Goal: Communication & Community: Answer question/provide support

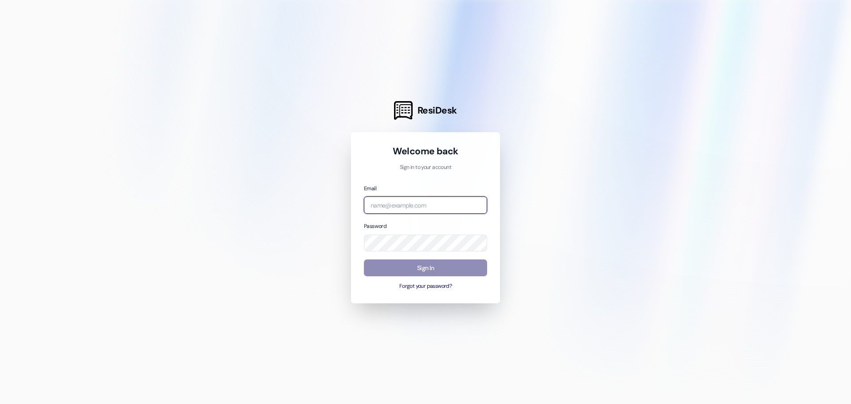
type input "[EMAIL_ADDRESS][DOMAIN_NAME]"
click at [407, 271] on button "Sign In" at bounding box center [425, 267] width 123 height 17
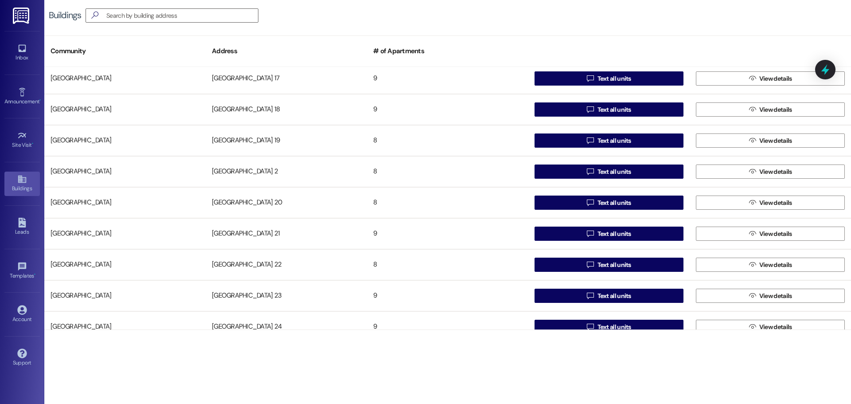
scroll to position [355, 0]
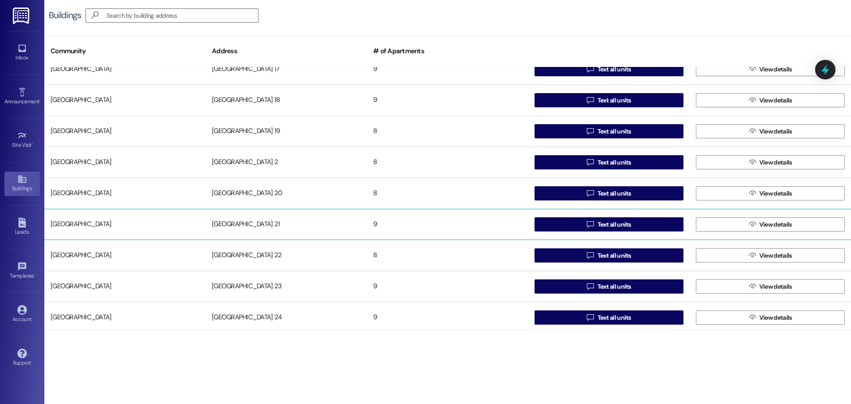
click at [223, 227] on div "[GEOGRAPHIC_DATA] 21" at bounding box center [286, 224] width 161 height 18
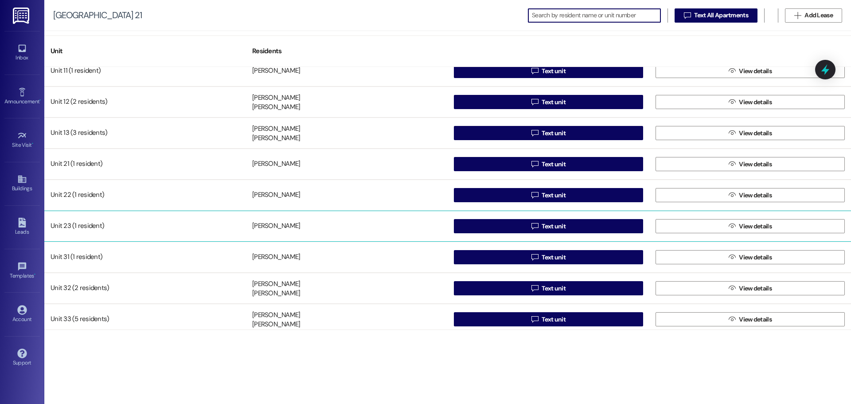
scroll to position [17, 0]
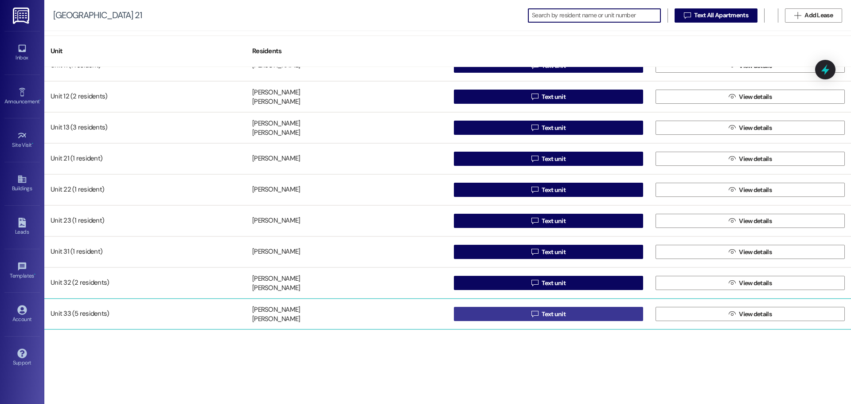
click at [501, 313] on button " Text unit" at bounding box center [548, 314] width 189 height 14
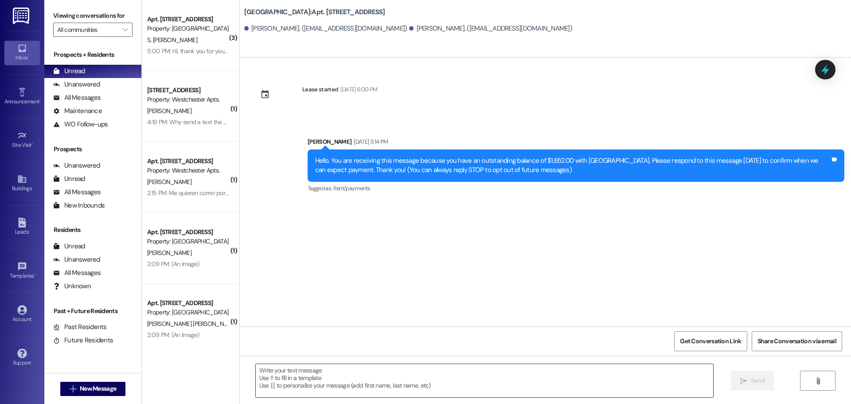
click at [262, 372] on textarea at bounding box center [485, 380] width 458 height 33
click at [495, 111] on div "Lease started [DATE] 6:00 PM Sent via SMS [PERSON_NAME] [DATE] 3:14 PM Hello. Y…" at bounding box center [545, 192] width 611 height 269
click at [368, 104] on div at bounding box center [339, 103] width 75 height 13
click at [295, 380] on textarea "To enrich screen reader interactions, please activate Accessibility in Grammarl…" at bounding box center [482, 380] width 458 height 33
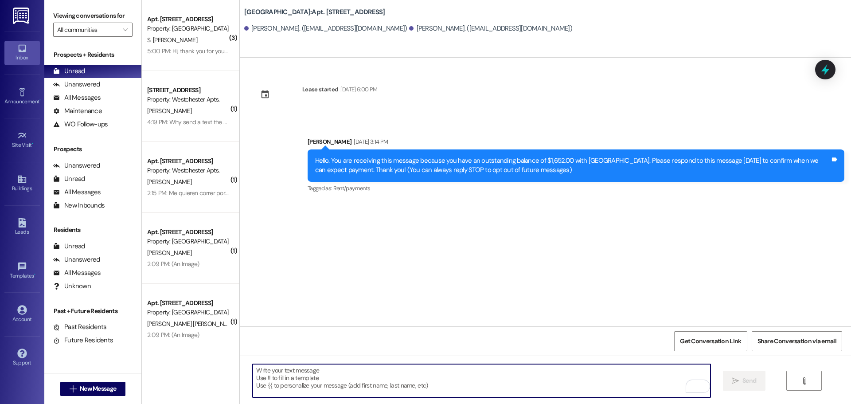
click at [278, 374] on textarea "To enrich screen reader interactions, please activate Accessibility in Grammarl…" at bounding box center [482, 380] width 458 height 33
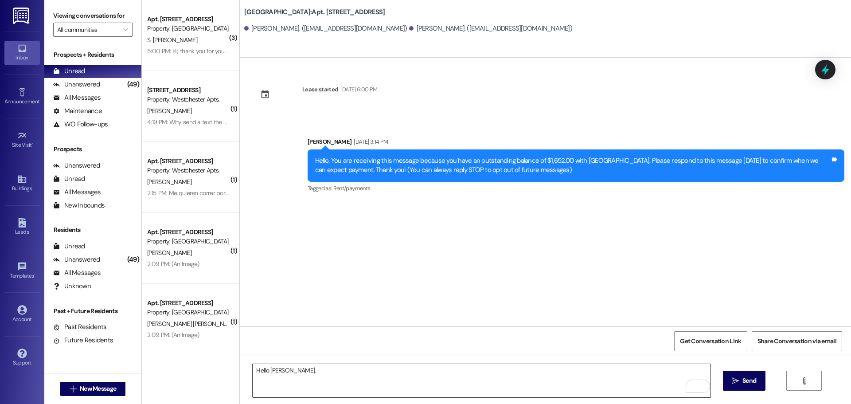
click at [292, 372] on textarea "Hello [PERSON_NAME]." at bounding box center [482, 380] width 458 height 33
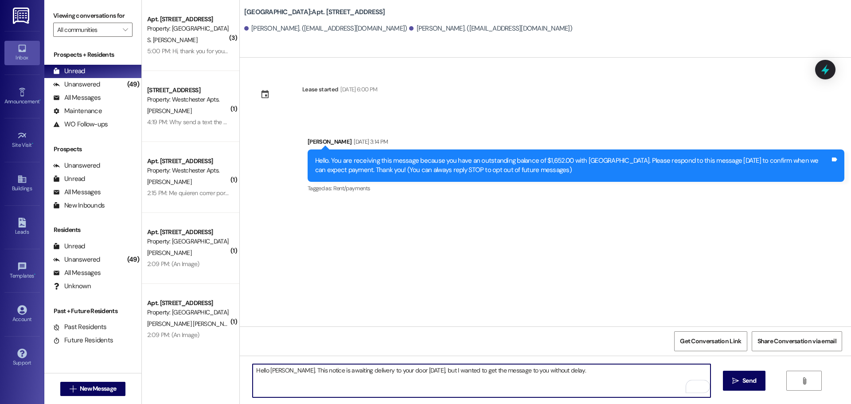
paste textarea "Date:[DATE] Apartment #: 2133 Attention: [PERSON_NAME] I regret to inform you t…"
drag, startPoint x: 289, startPoint y: 371, endPoint x: 295, endPoint y: 371, distance: 5.8
click at [295, 371] on textarea "Hello [PERSON_NAME]. This notice is awaiting delivery to your door [DATE], but …" at bounding box center [482, 380] width 458 height 33
click at [312, 370] on textarea "Hello [PERSON_NAME]. The notice is awaiting delivery to your door [DATE], but I…" at bounding box center [482, 380] width 458 height 33
click at [599, 370] on textarea "Hello [PERSON_NAME]. The notice pasted below is awaiting delivery to your door …" at bounding box center [482, 380] width 458 height 33
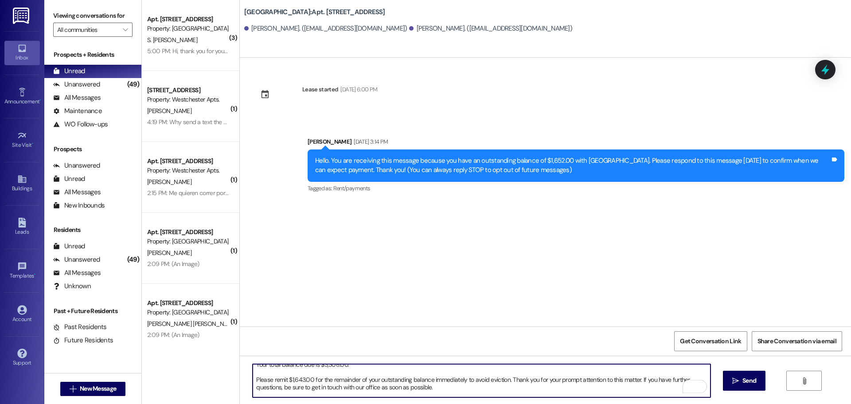
scroll to position [44, 0]
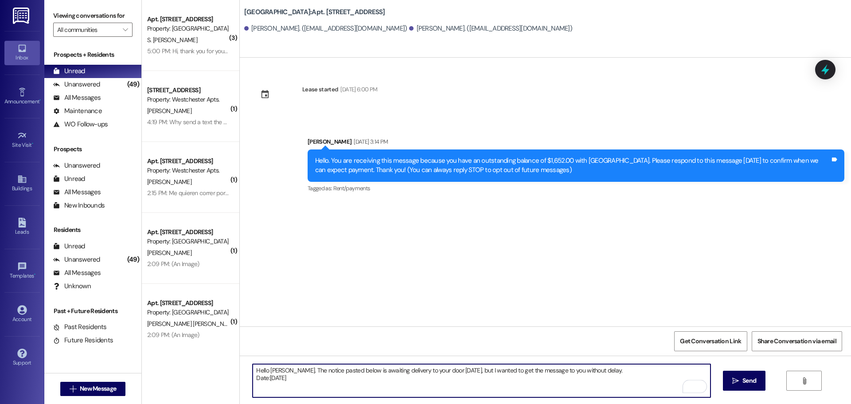
click at [284, 370] on textarea "Hello [PERSON_NAME]. The notice pasted below is awaiting delivery to your door …" at bounding box center [482, 380] width 458 height 33
drag, startPoint x: 575, startPoint y: 371, endPoint x: 591, endPoint y: 371, distance: 15.5
click at [591, 371] on textarea "Hello [PERSON_NAME]. As you know, your demand for rent will expire on [DATE]. B…" at bounding box center [482, 380] width 458 height 33
drag, startPoint x: 454, startPoint y: 371, endPoint x: 477, endPoint y: 372, distance: 23.1
click at [477, 372] on textarea "Hello [PERSON_NAME]. As you know, your demand for rent will expire on [DATE]. B…" at bounding box center [482, 380] width 458 height 33
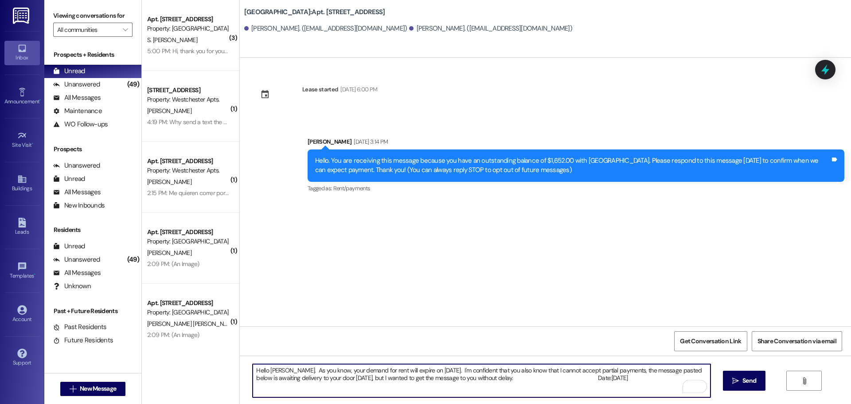
click at [636, 371] on textarea "Hello [PERSON_NAME]. As you know, your demand for rent will expire on [DATE]. I…" at bounding box center [482, 380] width 458 height 33
click at [420, 379] on textarea "Hello [PERSON_NAME]. As you know, your demand for rent will expire on [DATE]. I…" at bounding box center [482, 380] width 458 height 33
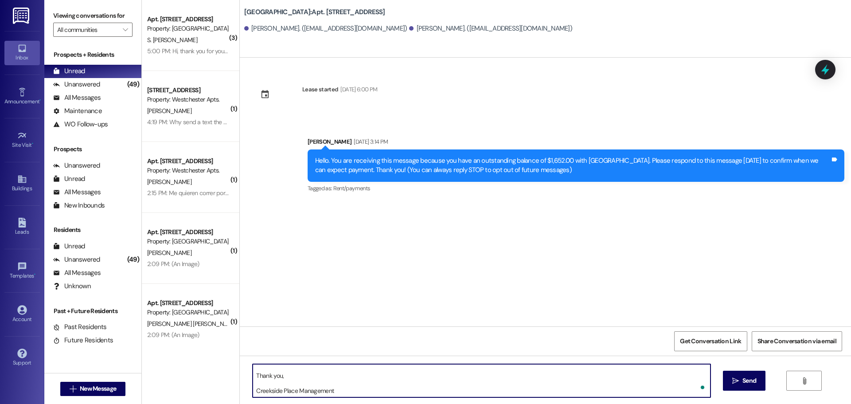
scroll to position [130, 0]
type textarea "Hello [PERSON_NAME]. As you know, your demand for rent will expire on [DATE]. I…"
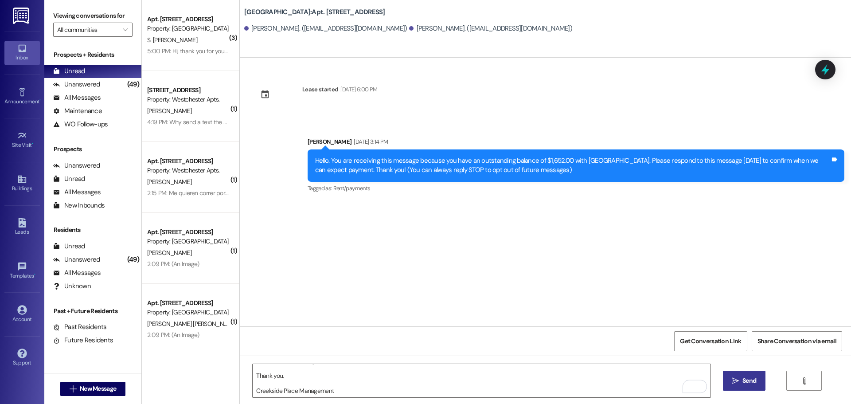
click at [737, 380] on icon "" at bounding box center [736, 380] width 7 height 7
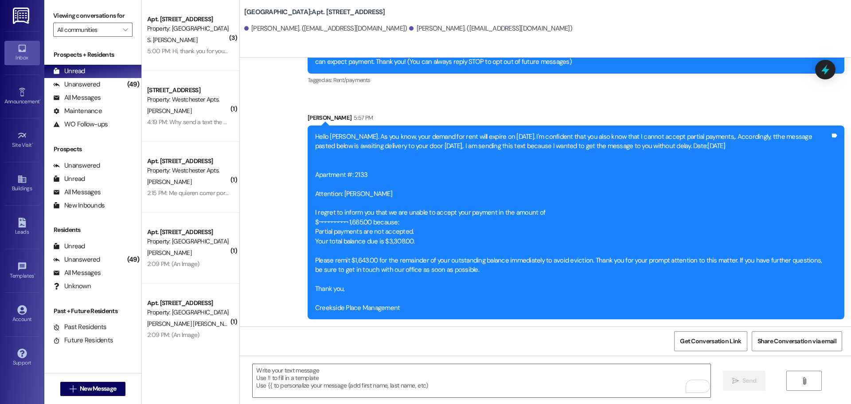
scroll to position [1, 0]
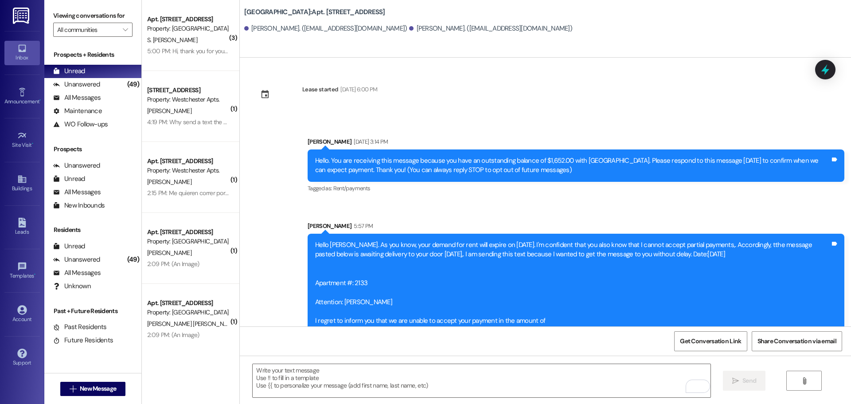
click at [31, 45] on link "Inbox" at bounding box center [21, 53] width 35 height 24
click at [123, 31] on icon "" at bounding box center [125, 29] width 5 height 7
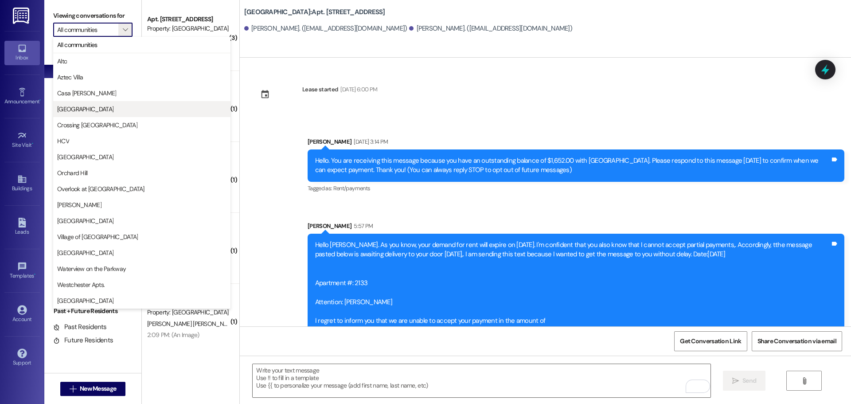
click at [72, 105] on span "[GEOGRAPHIC_DATA]" at bounding box center [85, 109] width 56 height 9
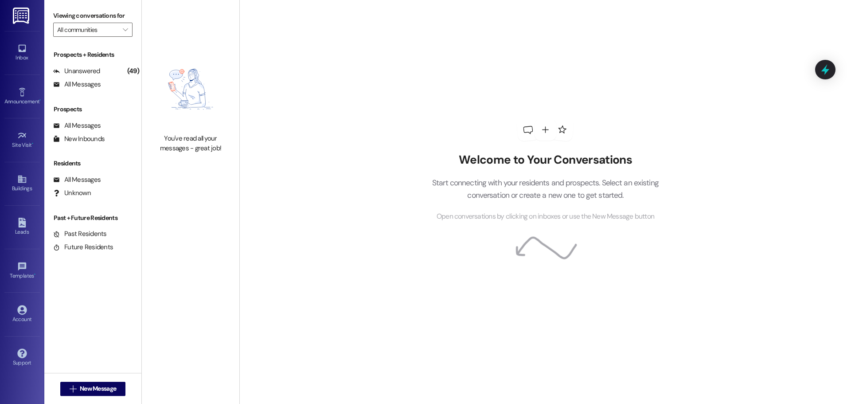
type input "[GEOGRAPHIC_DATA]"
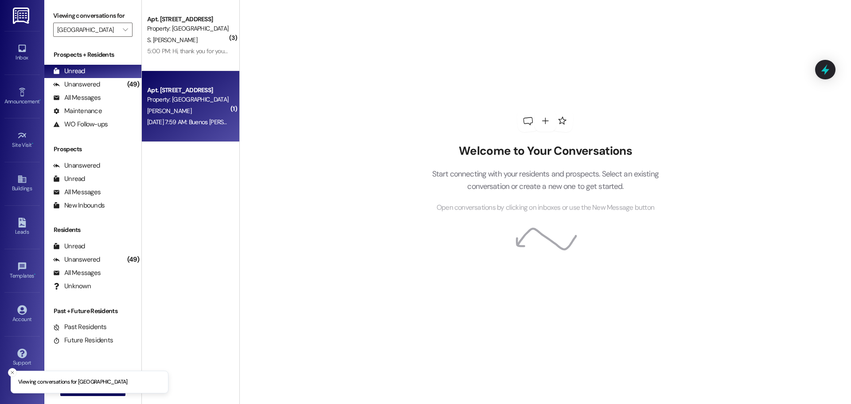
click at [162, 98] on div "Property: [GEOGRAPHIC_DATA]" at bounding box center [188, 99] width 82 height 9
click at [195, 100] on div "Property: [GEOGRAPHIC_DATA]" at bounding box center [188, 99] width 82 height 9
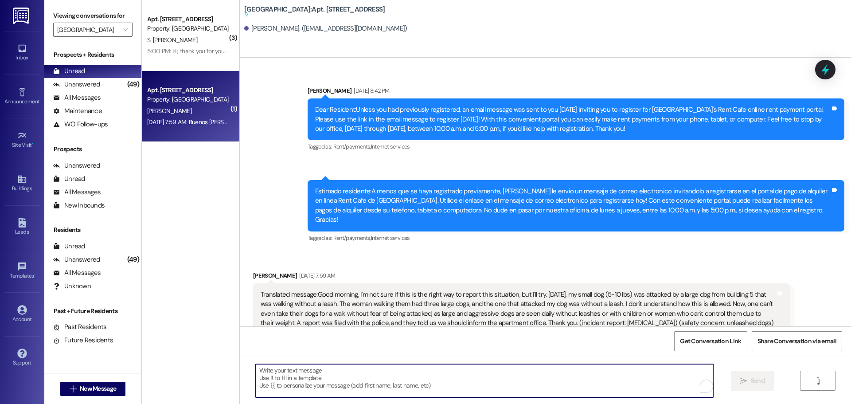
click at [305, 378] on textarea "To enrich screen reader interactions, please activate Accessibility in Grammarl…" at bounding box center [485, 380] width 458 height 33
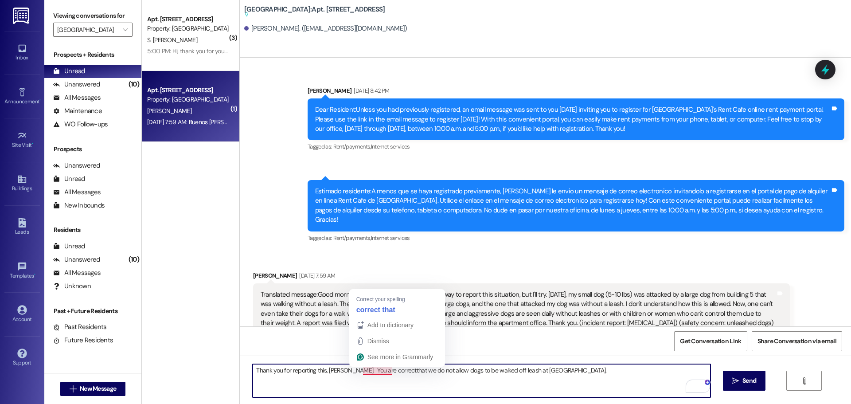
click at [376, 371] on textarea "Thank you for reporting this, [PERSON_NAME]. You are correctthat we do not allo…" at bounding box center [482, 380] width 458 height 33
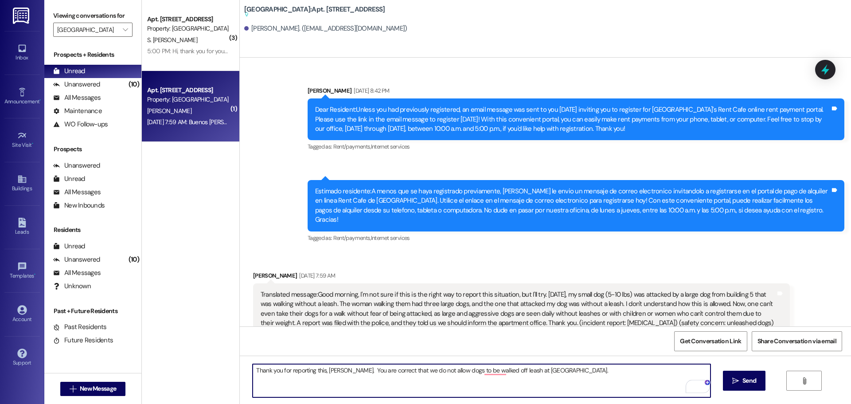
click at [452, 372] on textarea "Thank you for reporting this, [PERSON_NAME]. You are correct that we do not all…" at bounding box center [482, 380] width 458 height 33
click at [458, 371] on textarea "Thank you for reporting this, [PERSON_NAME]. You are correct that we do not all…" at bounding box center [482, 380] width 458 height 33
drag, startPoint x: 459, startPoint y: 370, endPoint x: 478, endPoint y: 371, distance: 18.6
click at [478, 371] on textarea "Thank you for reporting this, [PERSON_NAME]. You are correct that we do not all…" at bounding box center [482, 380] width 458 height 33
drag, startPoint x: 399, startPoint y: 371, endPoint x: 427, endPoint y: 372, distance: 28.9
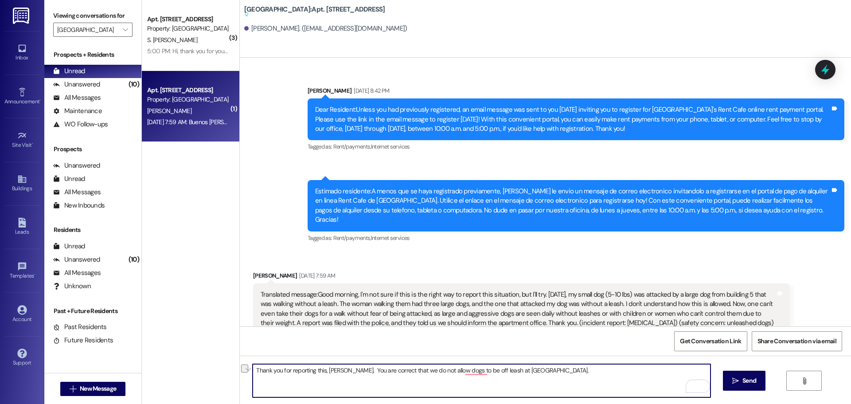
click at [427, 372] on textarea "Thank you for reporting this, [PERSON_NAME]. You are correct that we do not all…" at bounding box center [482, 380] width 458 height 33
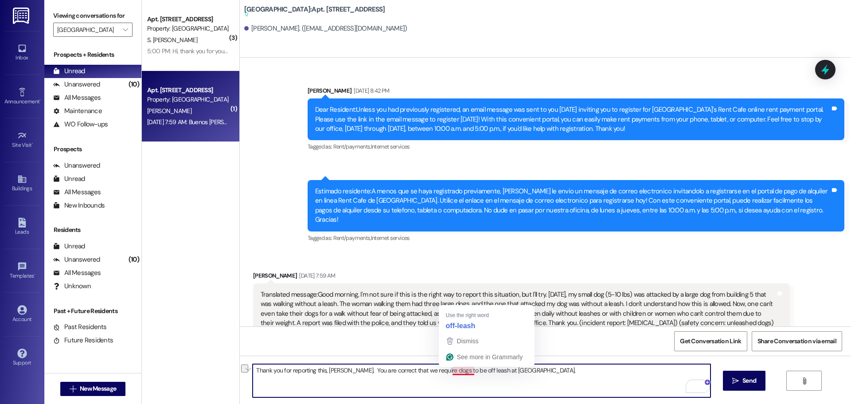
drag, startPoint x: 446, startPoint y: 371, endPoint x: 469, endPoint y: 373, distance: 22.7
click at [469, 373] on textarea "Thank you for reporting this, [PERSON_NAME]. You are correct that we require do…" at bounding box center [482, 380] width 458 height 33
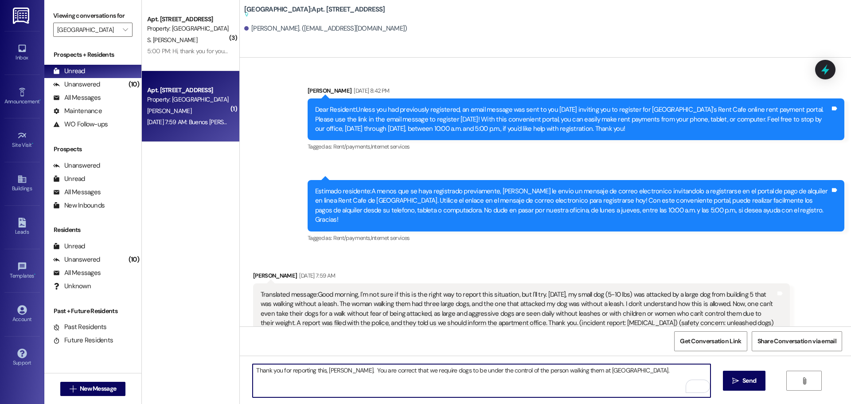
click at [615, 368] on textarea "Thank you for reporting this, [PERSON_NAME]. You are correct that we require do…" at bounding box center [482, 380] width 458 height 33
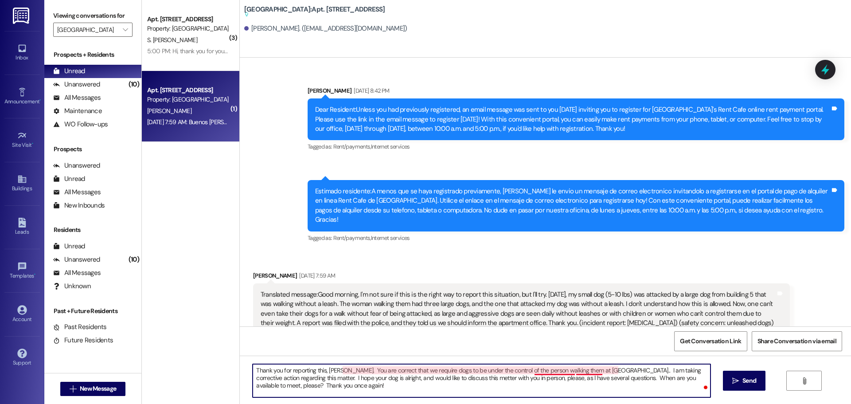
click at [562, 374] on textarea "Thank you for reporting this, [PERSON_NAME]. You are correct that we require do…" at bounding box center [482, 380] width 458 height 33
click at [468, 378] on textarea "Thank you for reporting this, [PERSON_NAME]. You are correct that we require do…" at bounding box center [482, 380] width 458 height 33
click at [508, 379] on textarea "Thank you for reporting this, [PERSON_NAME]. You are correct that we require do…" at bounding box center [482, 380] width 458 height 33
click at [581, 379] on textarea "Thank you for reporting this, [PERSON_NAME]. You are correct that we require do…" at bounding box center [482, 380] width 458 height 33
click at [313, 385] on textarea "Thank you for reporting this, [PERSON_NAME]. You are correct that we require do…" at bounding box center [482, 380] width 458 height 33
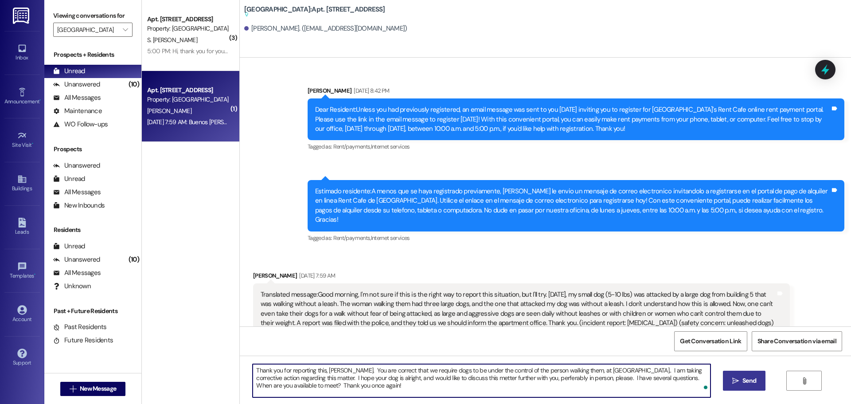
type textarea "Thank you for reporting this, [PERSON_NAME]. You are correct that we require do…"
click at [738, 384] on span " Send" at bounding box center [745, 380] width 28 height 9
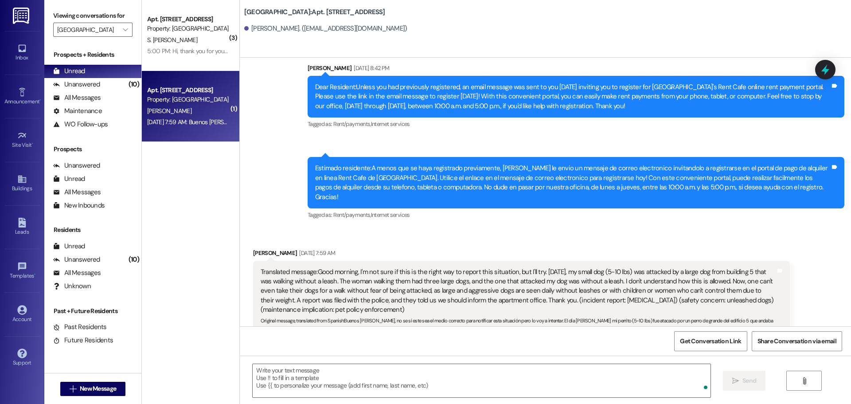
scroll to position [24360, 0]
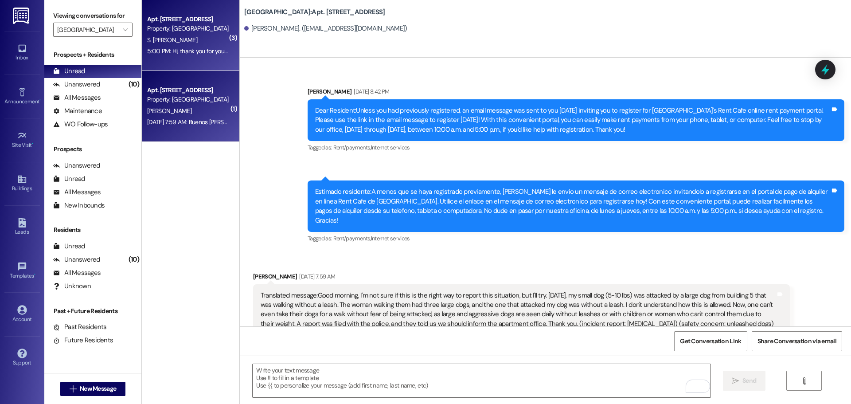
click at [163, 35] on div "S. [PERSON_NAME]" at bounding box center [188, 40] width 84 height 11
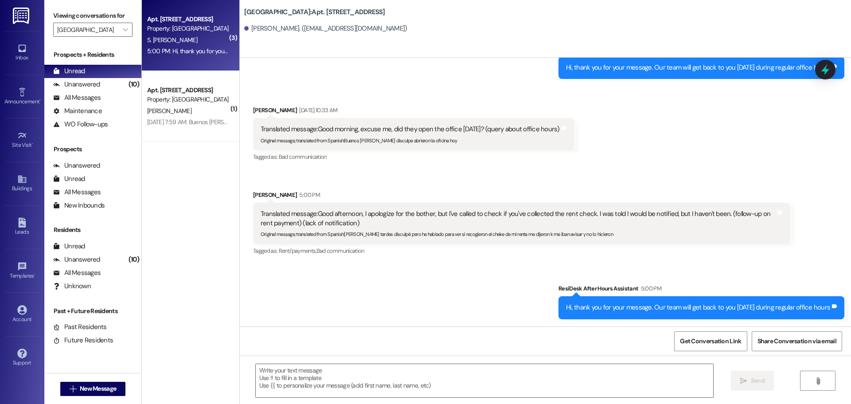
scroll to position [1444, 0]
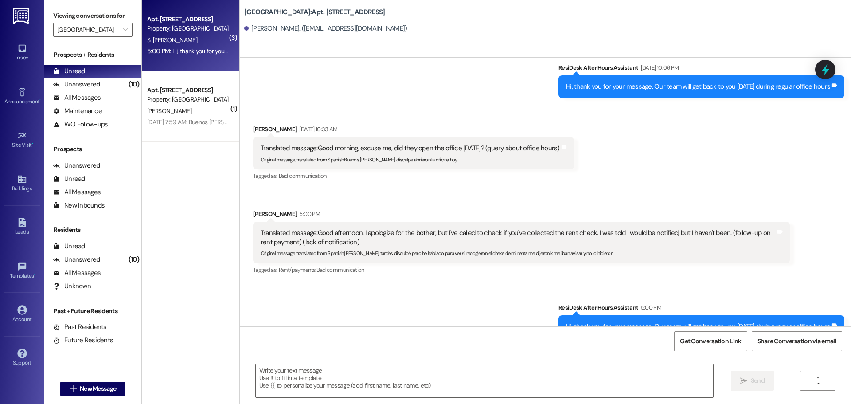
click at [163, 35] on div "S. [PERSON_NAME]" at bounding box center [188, 40] width 84 height 11
click at [368, 377] on textarea at bounding box center [485, 380] width 458 height 33
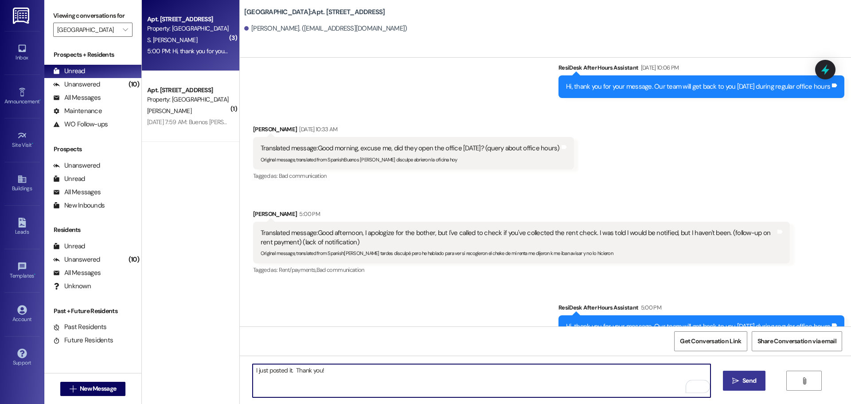
type textarea "I just posted it. Thank you!"
click at [741, 380] on span "Send" at bounding box center [749, 380] width 17 height 9
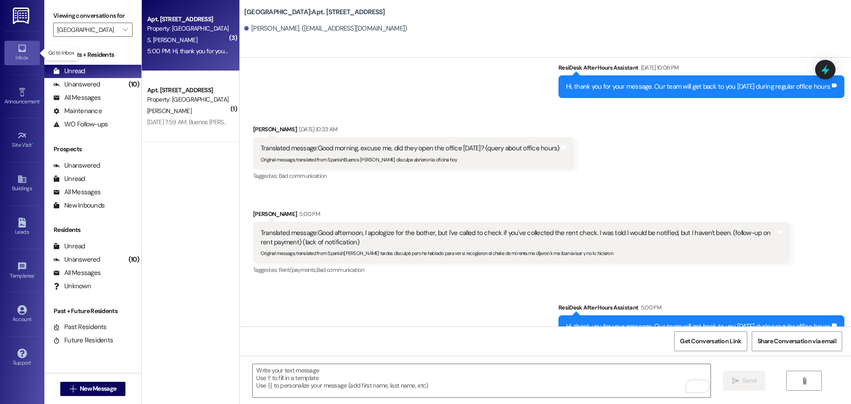
click at [24, 49] on icon at bounding box center [22, 48] width 10 height 10
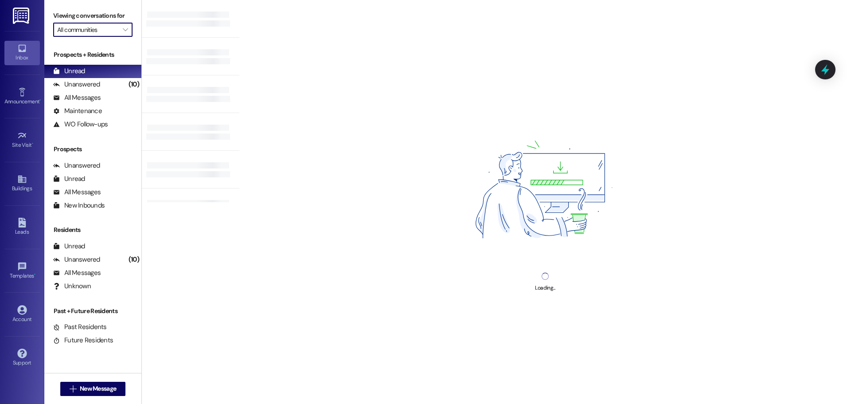
click at [83, 31] on input "All communities" at bounding box center [87, 30] width 61 height 14
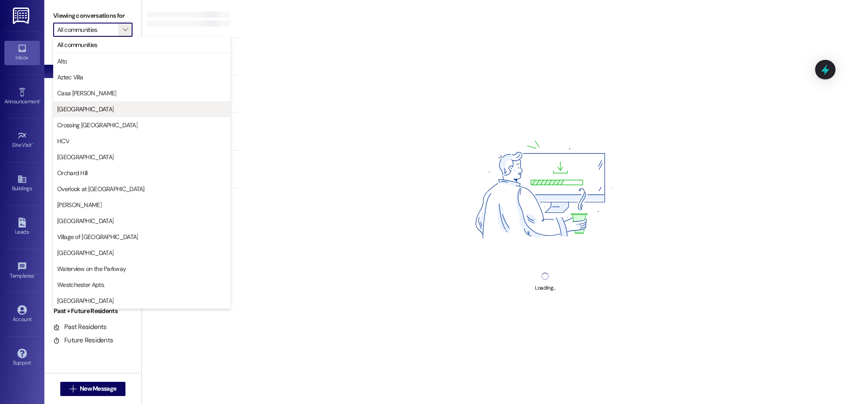
click at [84, 109] on span "[GEOGRAPHIC_DATA]" at bounding box center [85, 109] width 56 height 9
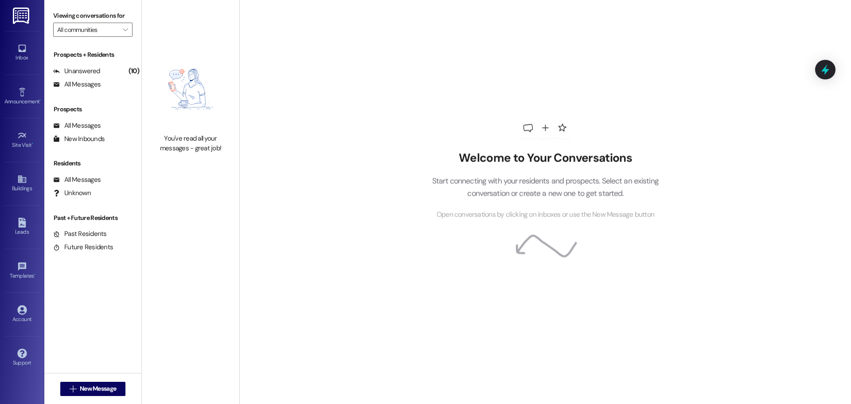
type input "[GEOGRAPHIC_DATA]"
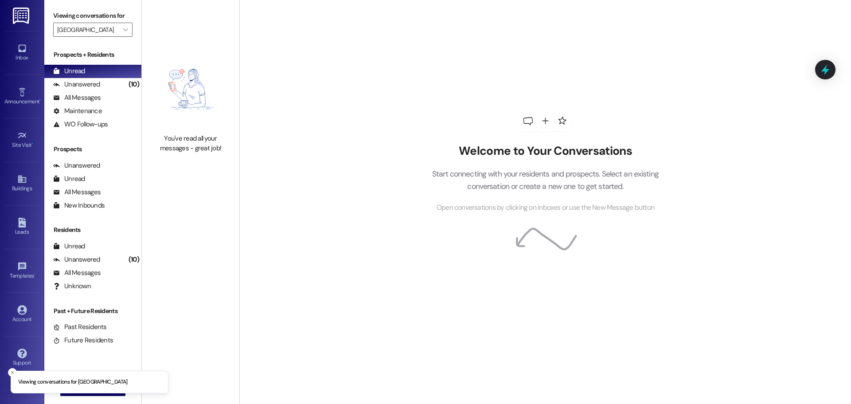
click at [15, 12] on img at bounding box center [22, 16] width 18 height 16
